Goal: Task Accomplishment & Management: Use online tool/utility

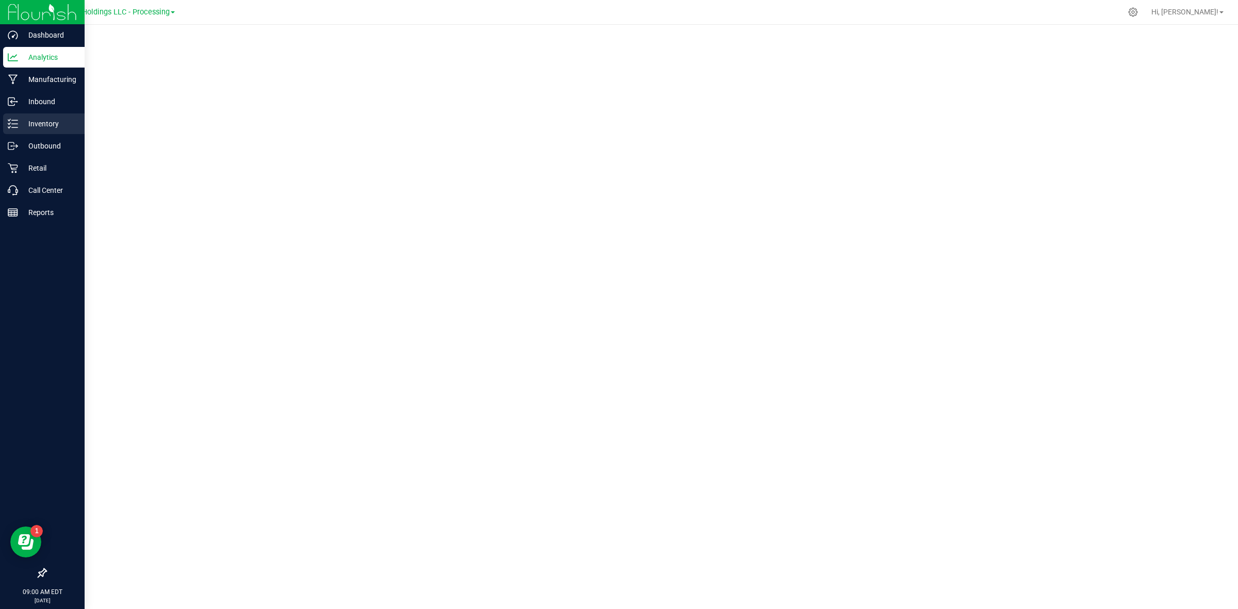
click at [21, 118] on p "Inventory" at bounding box center [49, 124] width 62 height 12
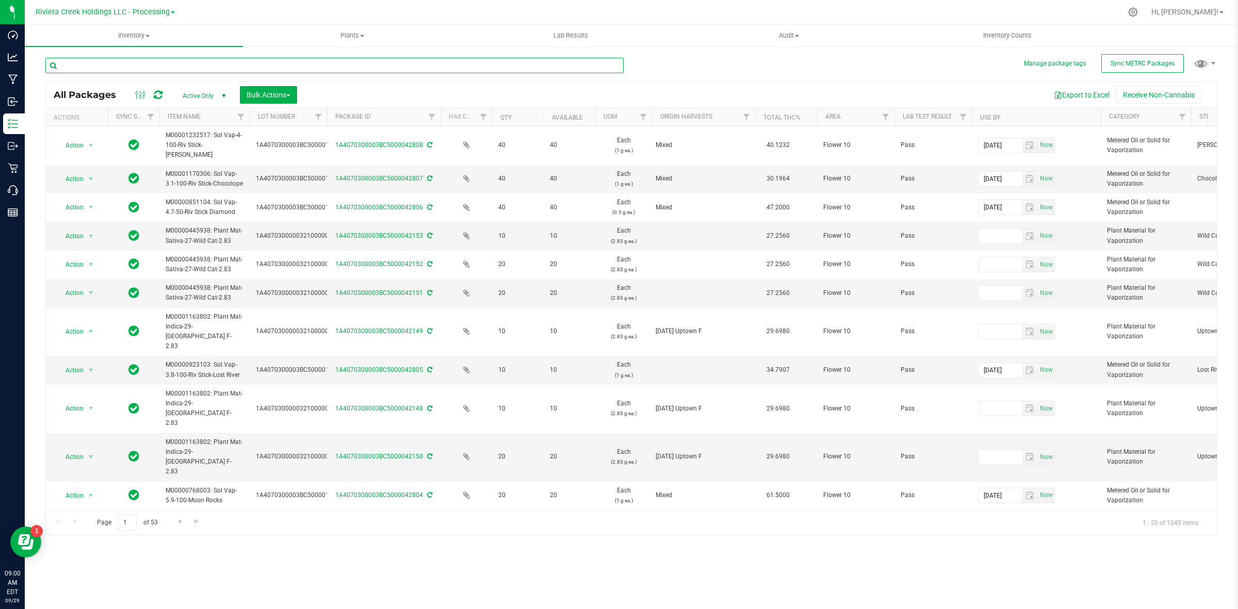
click at [100, 69] on input "text" at bounding box center [334, 65] width 578 height 15
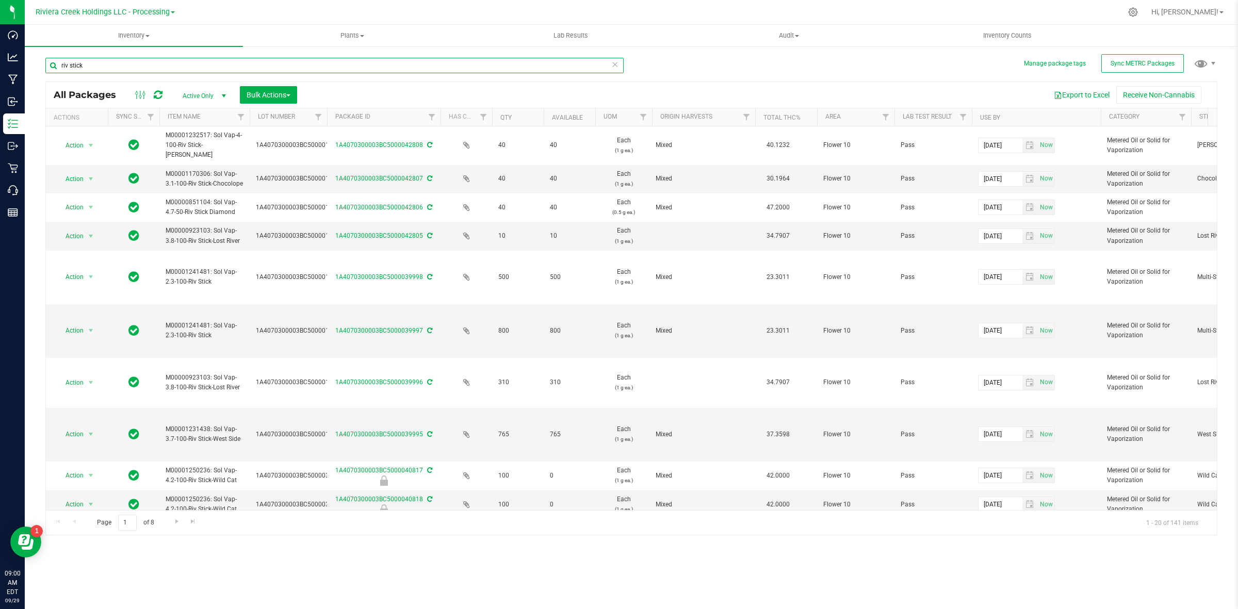
type input "riv stick"
